Goal: Transaction & Acquisition: Purchase product/service

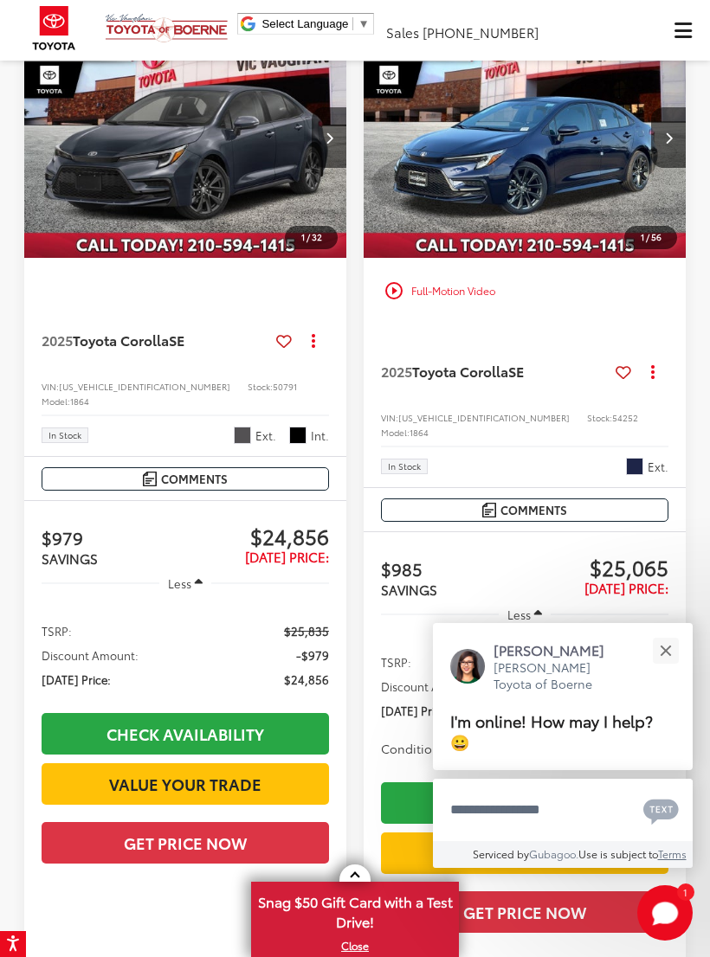
scroll to position [2494, 0]
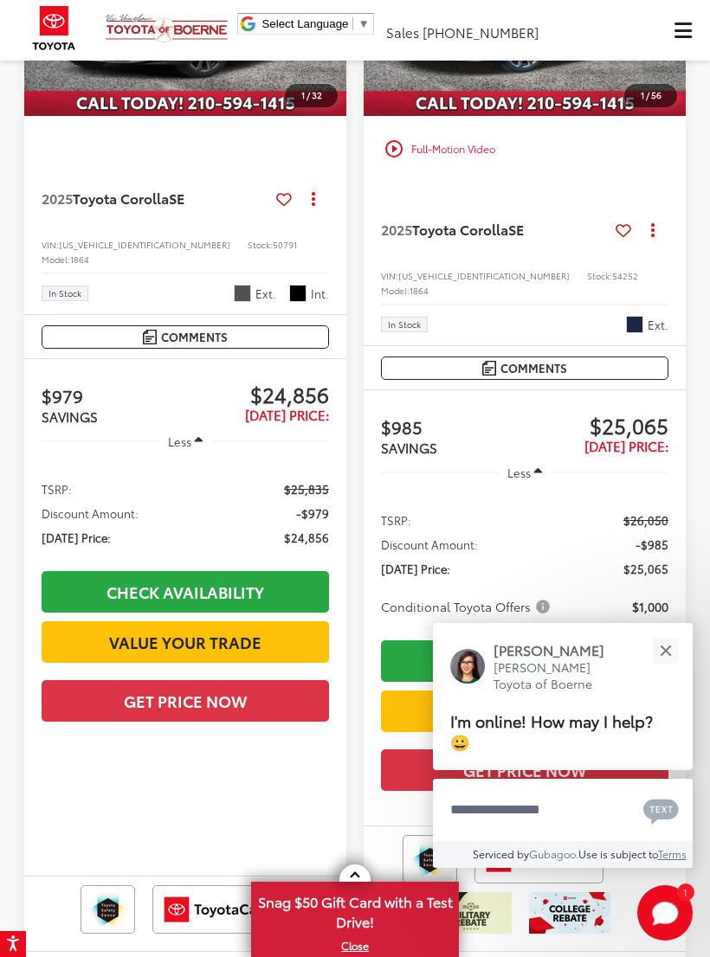
click at [674, 669] on button "Close" at bounding box center [665, 650] width 37 height 37
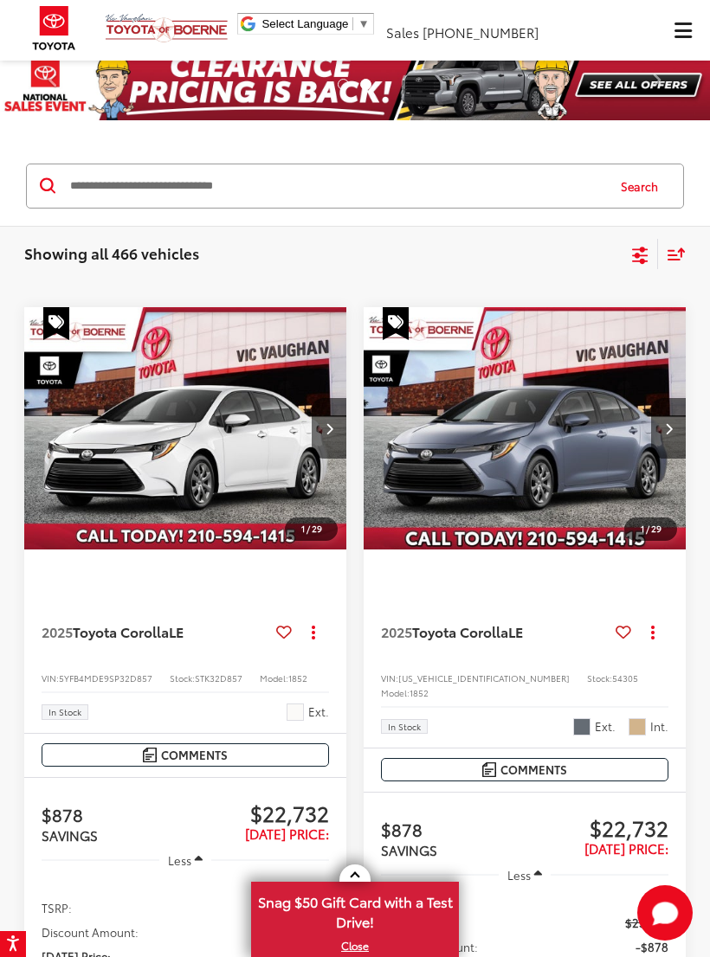
scroll to position [0, 0]
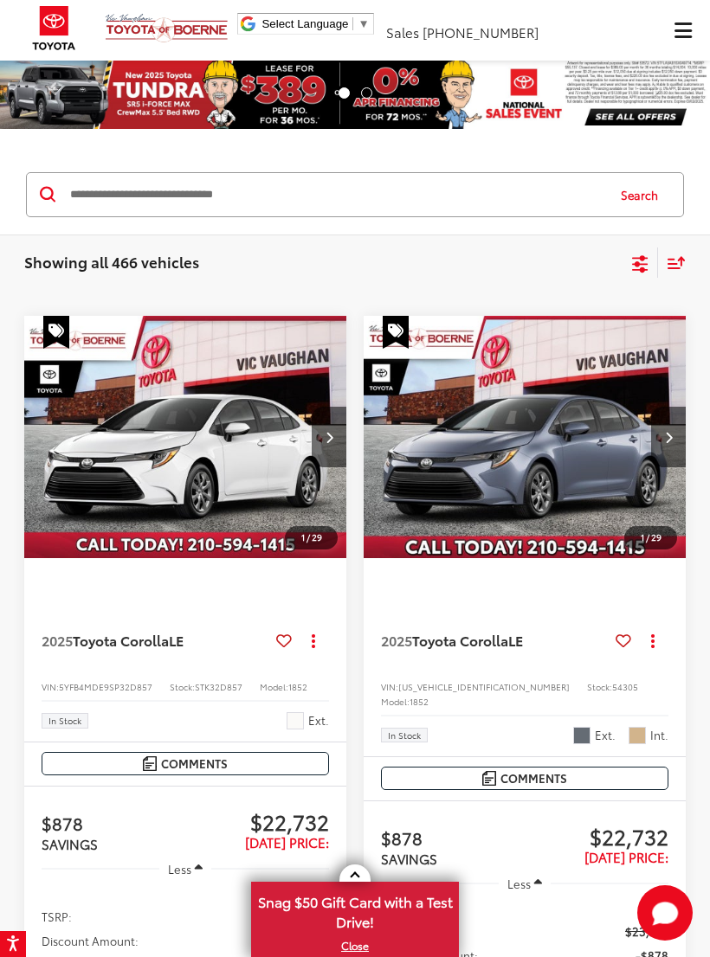
click at [100, 184] on input "Search by Make, Model, or Keyword" at bounding box center [336, 195] width 536 height 42
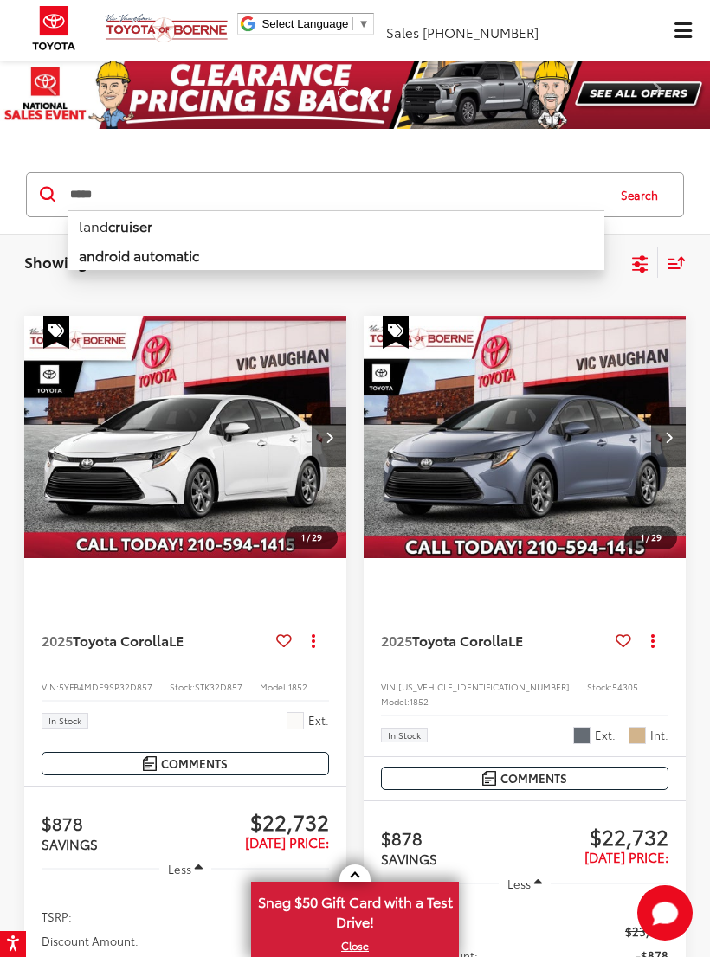
click at [110, 234] on li "land cruiser" at bounding box center [336, 225] width 536 height 30
type input "**********"
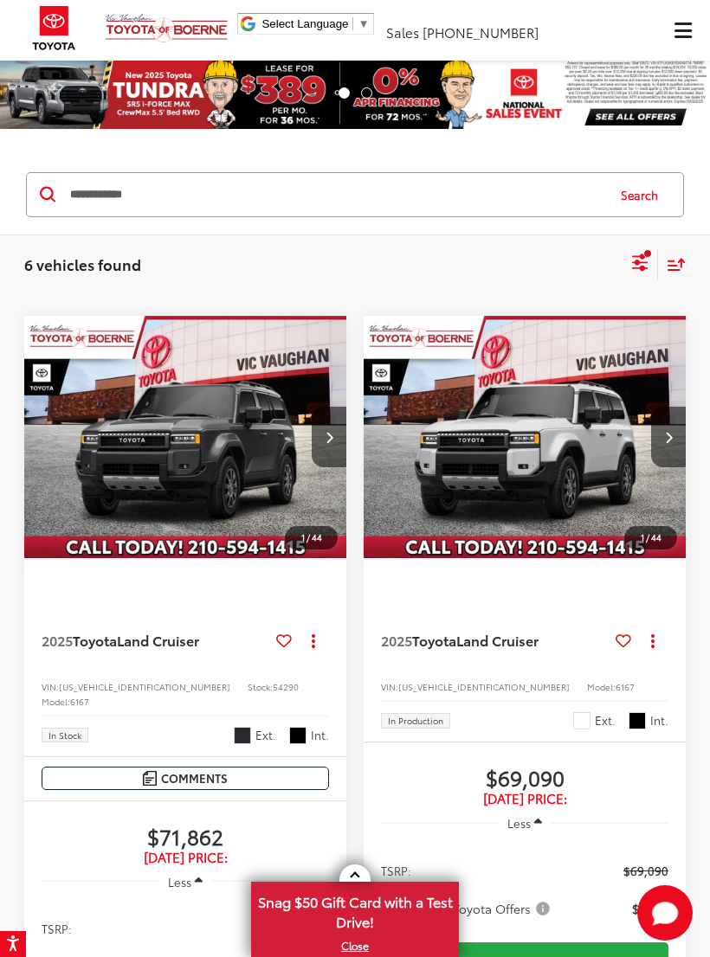
click at [211, 425] on img "2025 Toyota Land Cruiser Land Cruiser 0" at bounding box center [185, 437] width 325 height 243
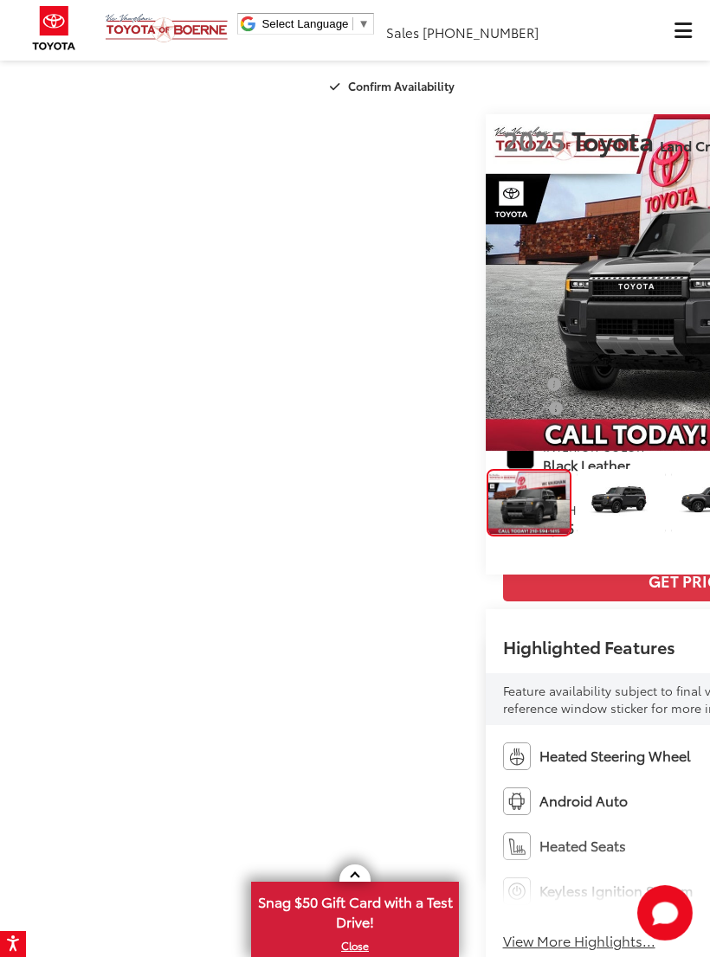
click at [576, 537] on img "Expand Photo 1" at bounding box center [621, 503] width 90 height 68
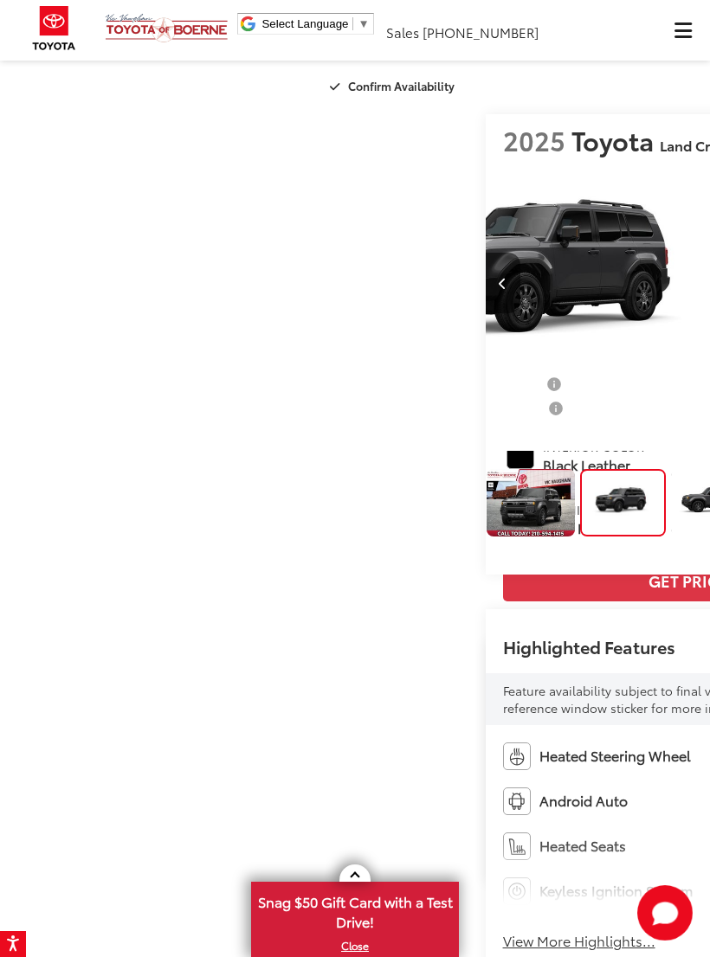
scroll to position [0, 710]
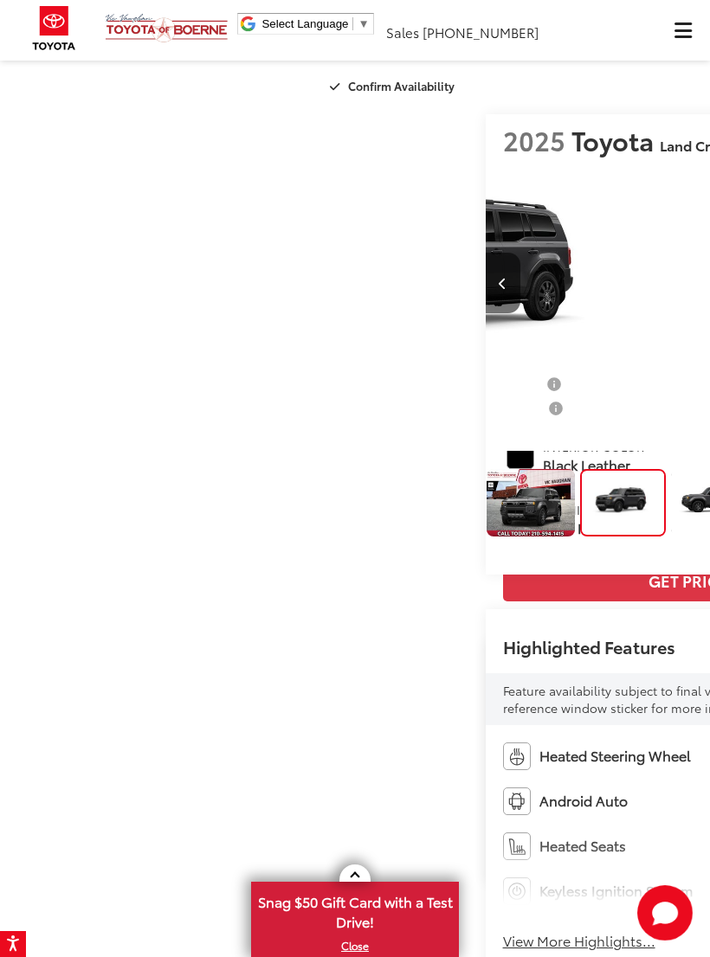
click at [670, 537] on img "Expand Photo 2" at bounding box center [715, 503] width 90 height 68
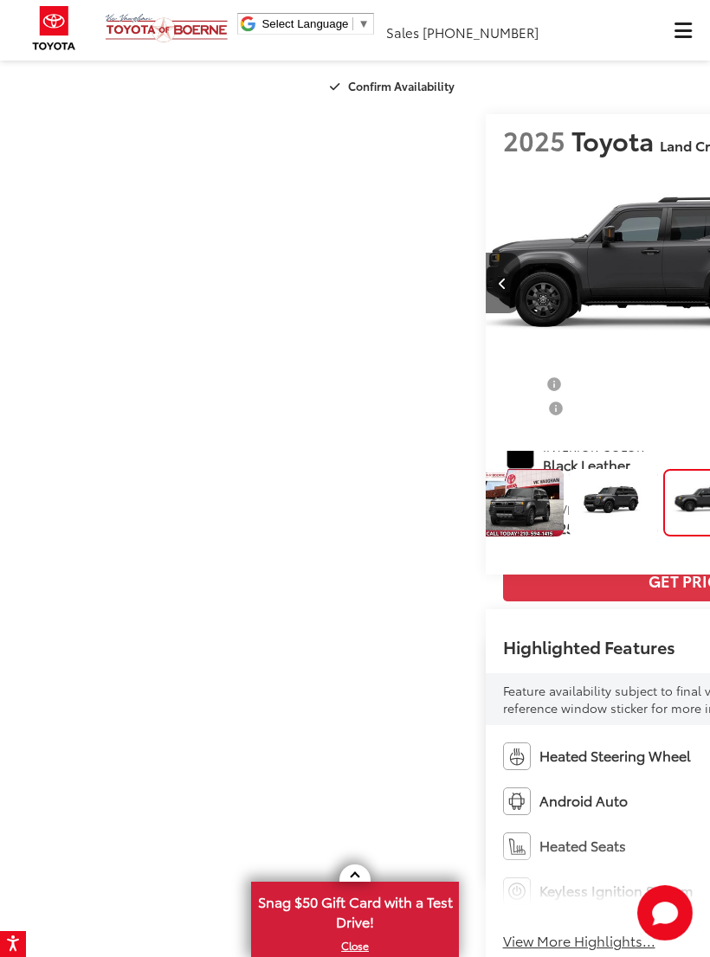
scroll to position [0, 1420]
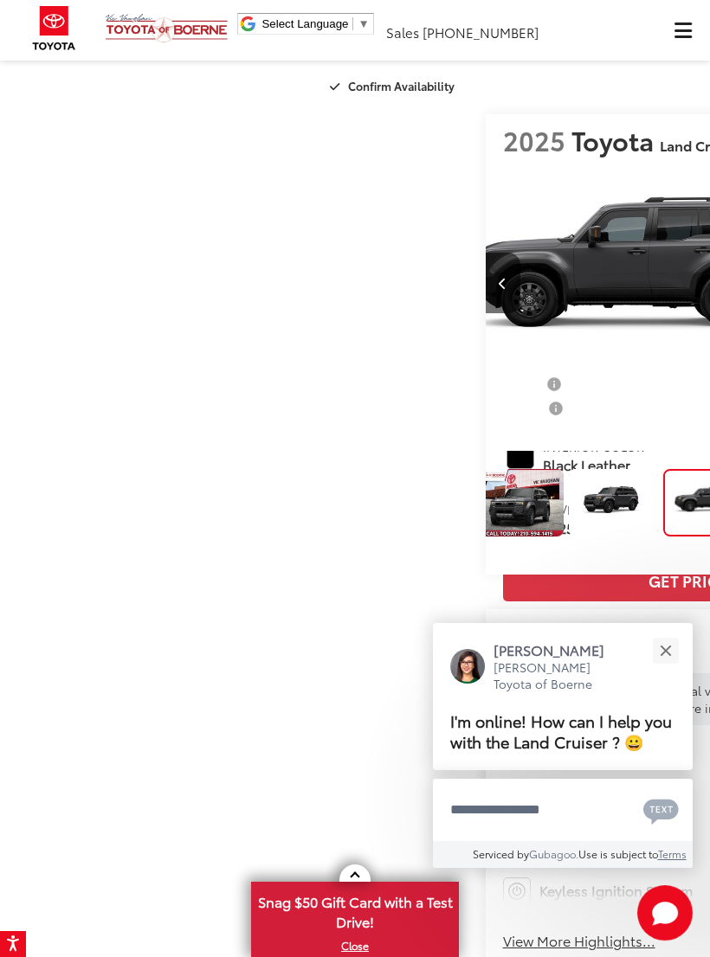
click at [506, 689] on div "Jessica Vic Vaughan Toyota of Boerne" at bounding box center [562, 667] width 225 height 53
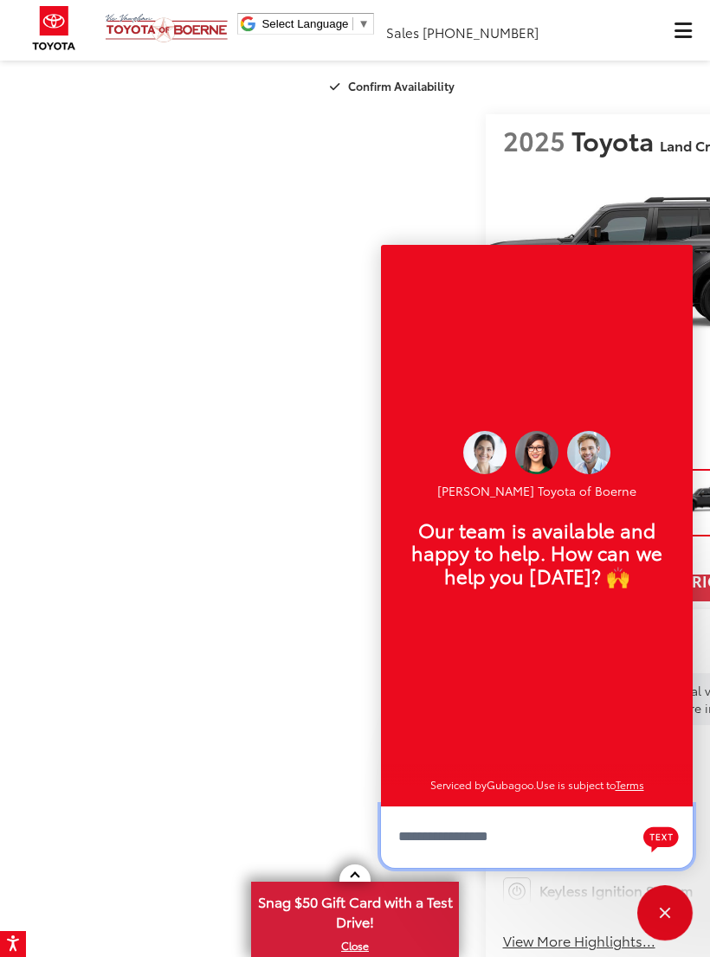
scroll to position [20, 0]
click at [315, 451] on img "2025 Toyota Land Cruiser Land Cruiser 3" at bounding box center [189, 282] width 449 height 337
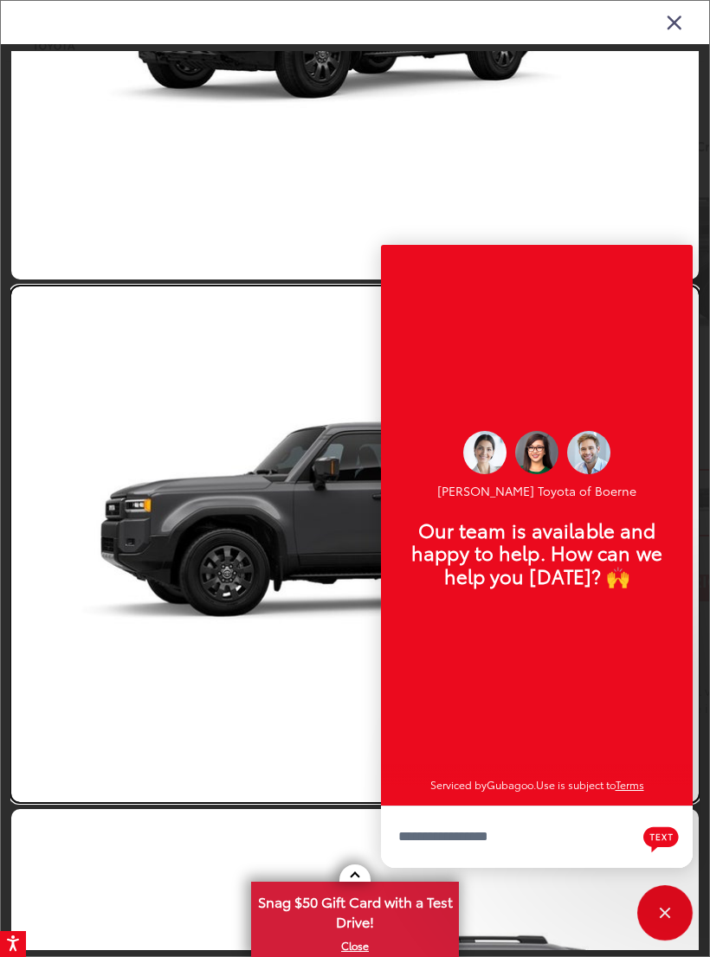
scroll to position [904, 0]
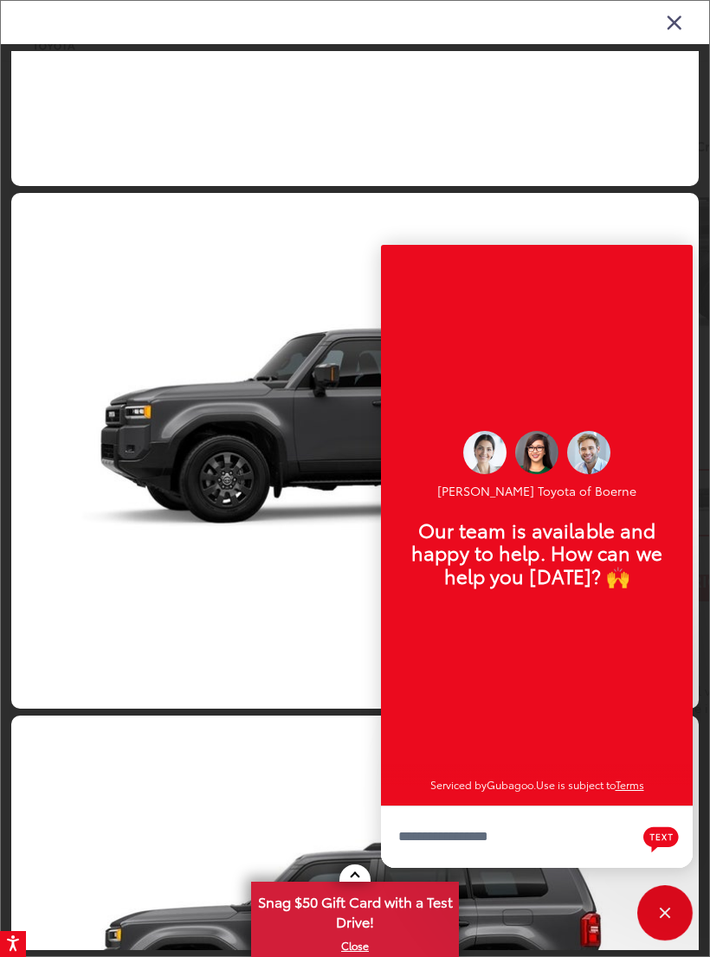
click at [660, 927] on div "Close" at bounding box center [664, 913] width 55 height 55
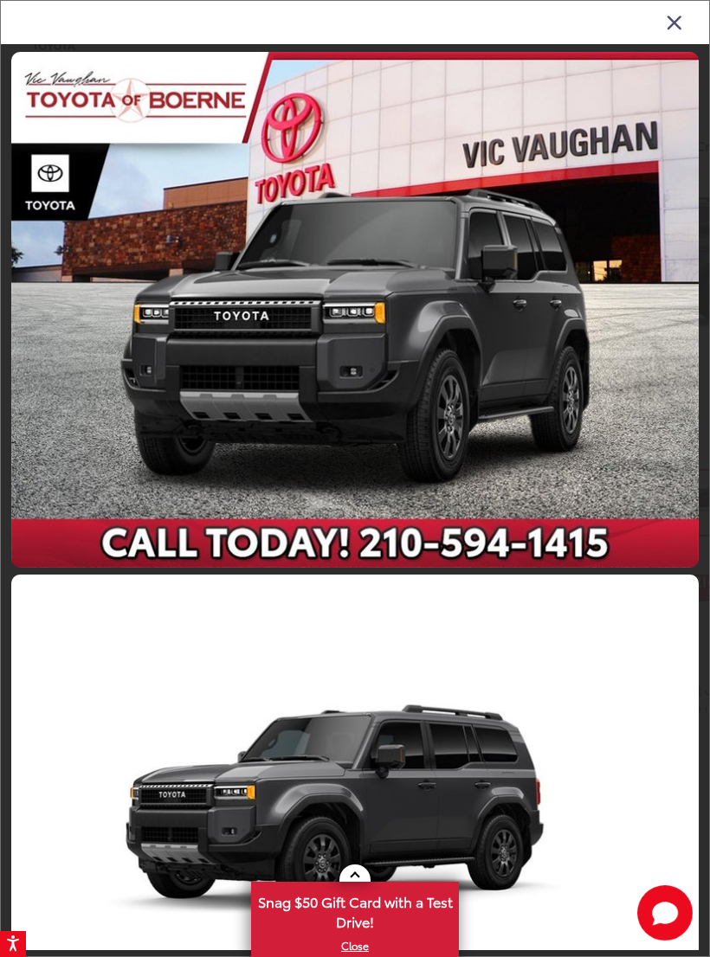
scroll to position [0, 0]
